Goal: Task Accomplishment & Management: Manage account settings

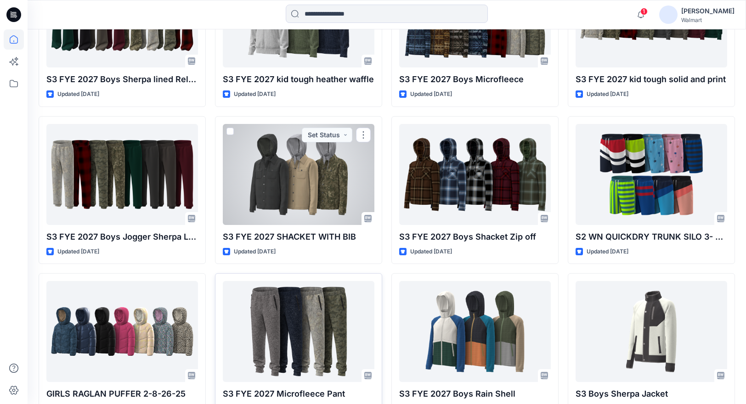
scroll to position [826, 0]
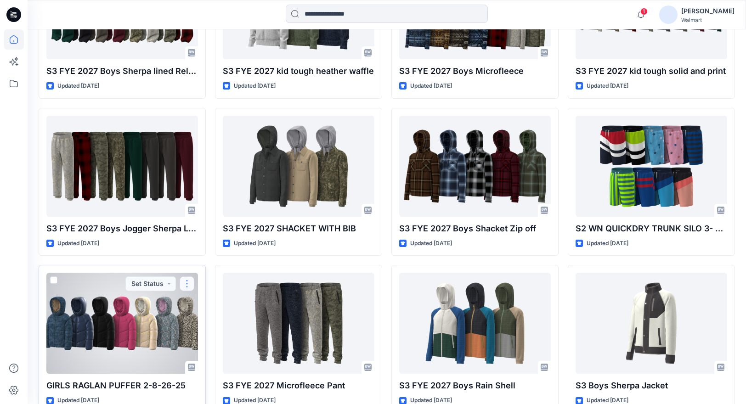
click at [189, 281] on button "button" at bounding box center [187, 283] width 15 height 15
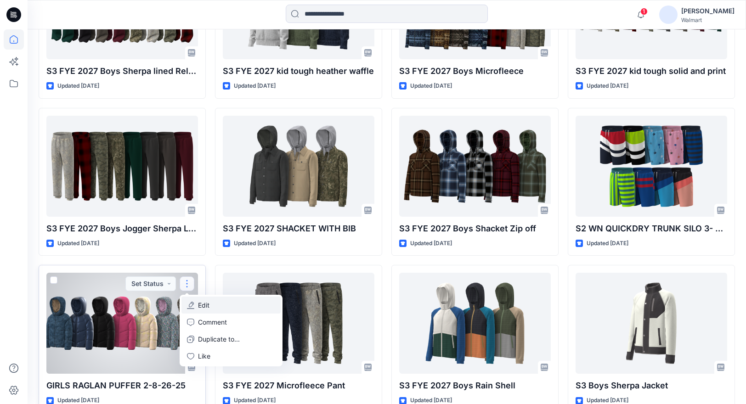
click at [208, 306] on p "Edit" at bounding box center [203, 305] width 11 height 10
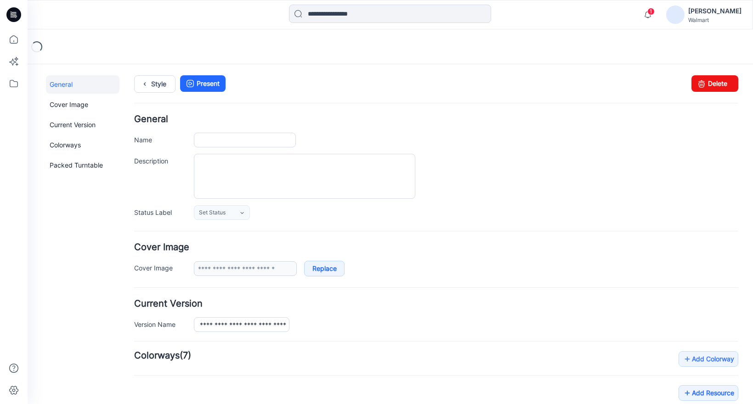
type input "**********"
type input "*********"
type input "**********"
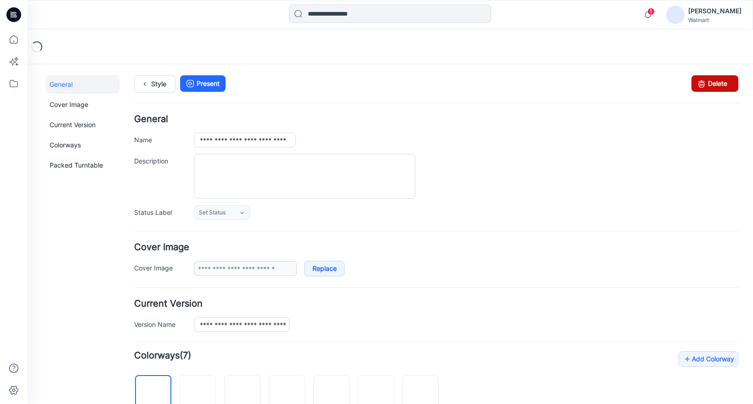
click at [704, 87] on link "Delete" at bounding box center [714, 83] width 47 height 17
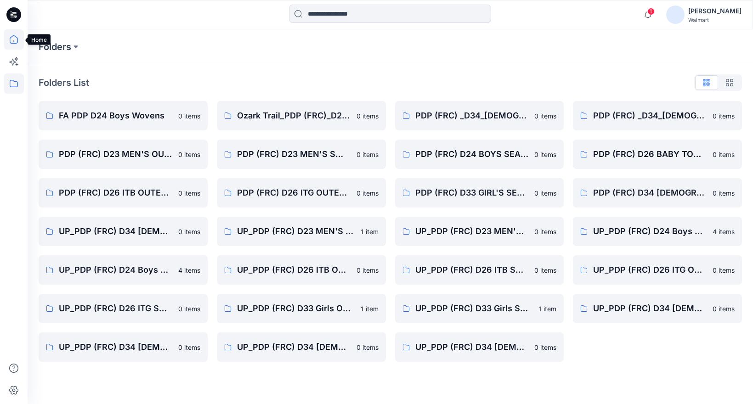
click at [14, 37] on icon at bounding box center [14, 39] width 20 height 20
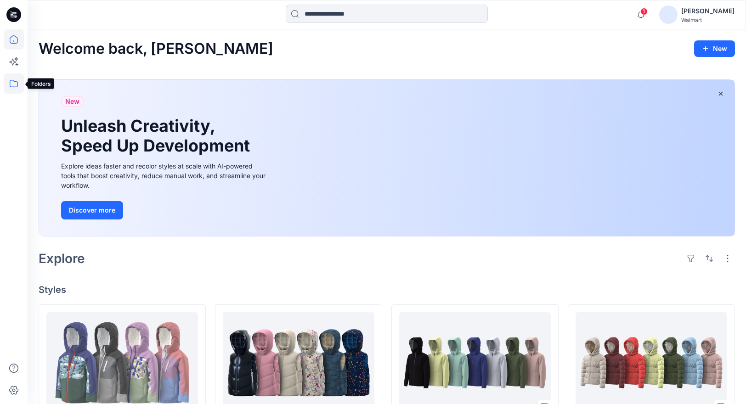
click at [18, 83] on icon at bounding box center [14, 83] width 20 height 20
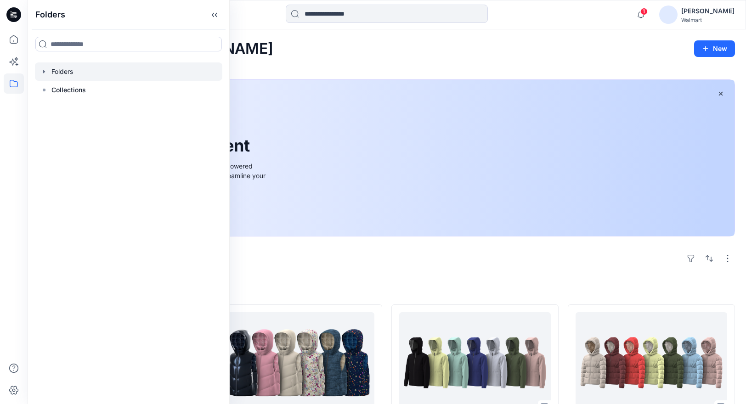
click at [44, 68] on icon "button" at bounding box center [43, 71] width 7 height 7
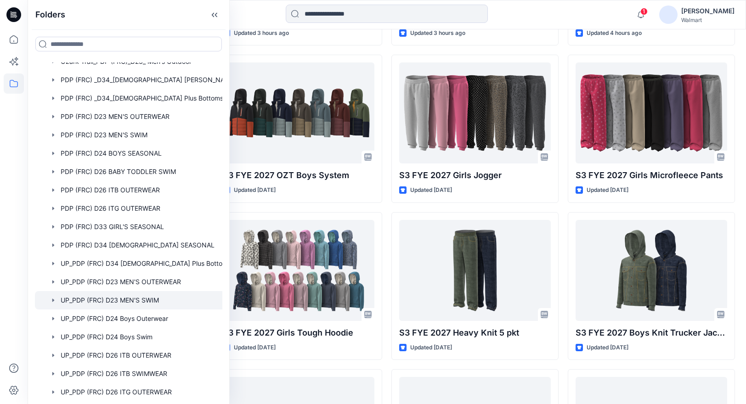
scroll to position [44, 0]
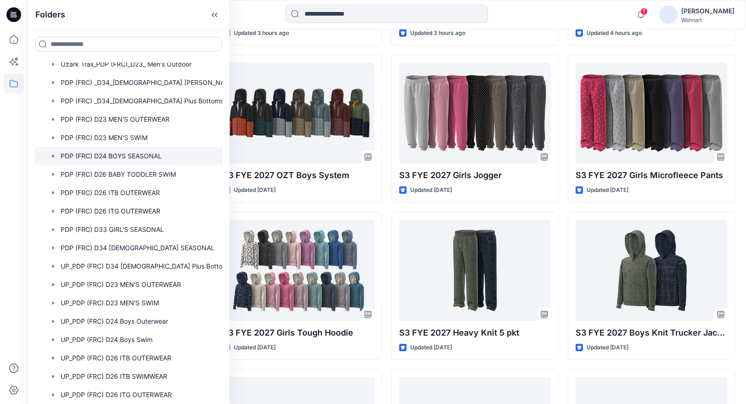
click at [54, 155] on icon "button" at bounding box center [53, 155] width 7 height 7
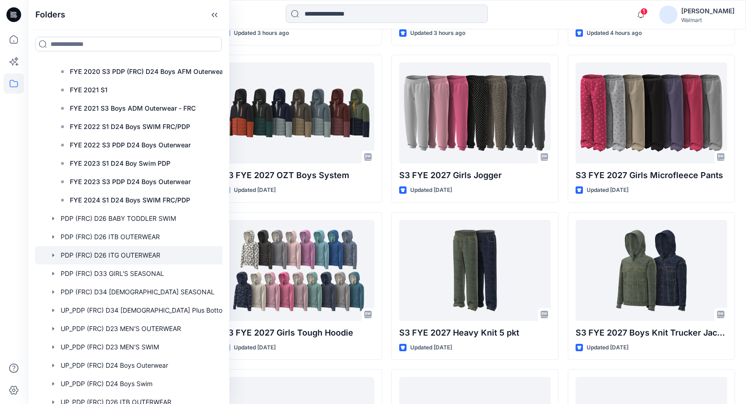
scroll to position [212, 0]
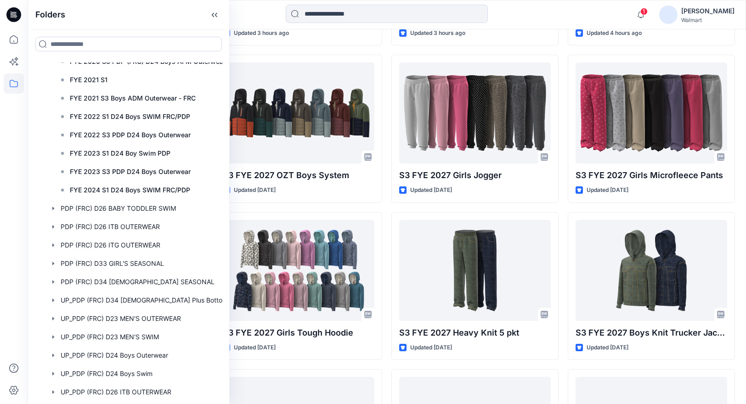
click at [540, 14] on div at bounding box center [386, 15] width 359 height 20
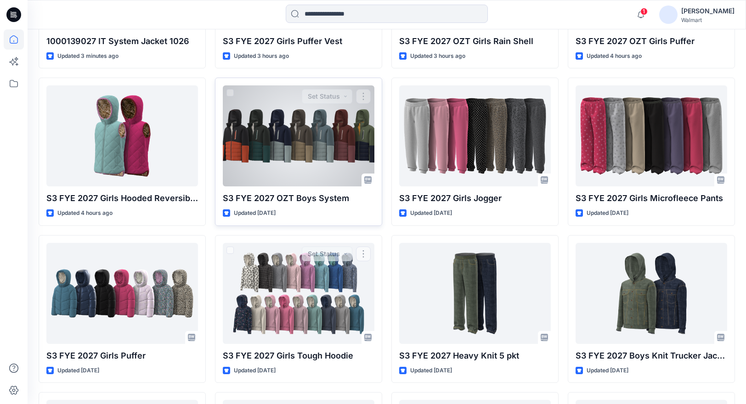
scroll to position [377, 0]
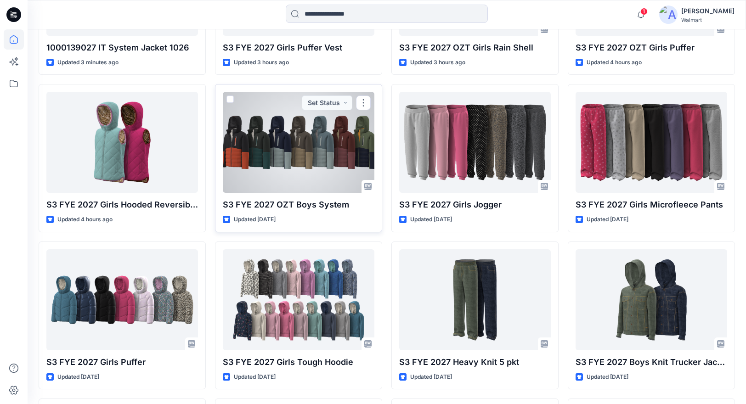
click at [287, 171] on div at bounding box center [299, 142] width 152 height 101
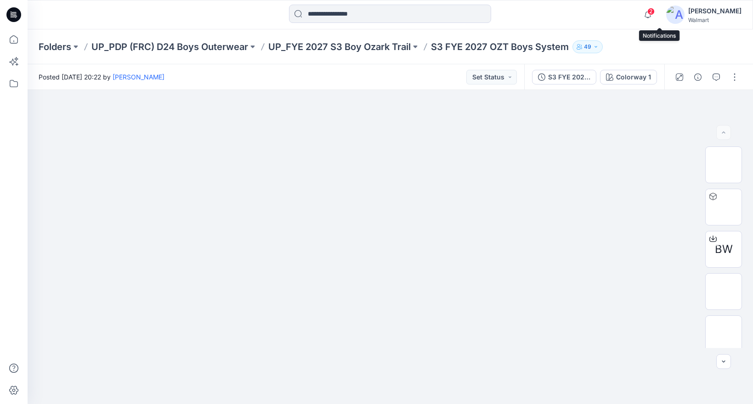
click at [654, 13] on span "2" at bounding box center [650, 11] width 7 height 7
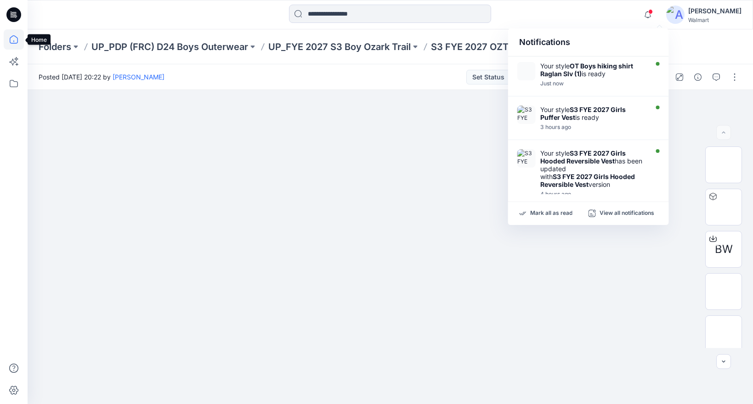
click at [11, 39] on icon at bounding box center [14, 39] width 20 height 20
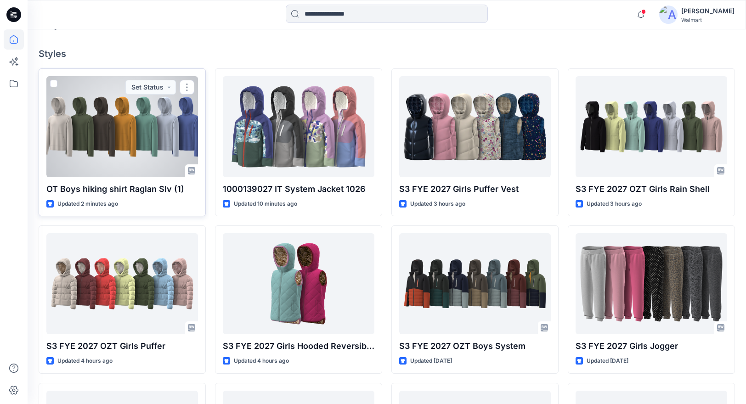
scroll to position [237, 0]
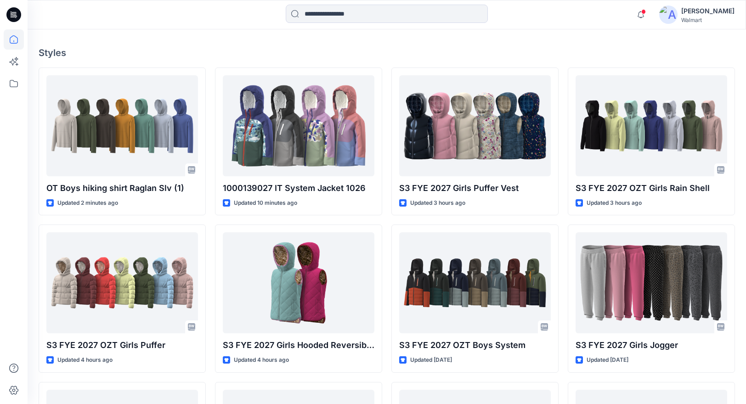
click at [167, 41] on div "Welcome back, Eliana New New Unleash Creativity, Speed Up Development Explore i…" at bounding box center [387, 183] width 718 height 782
